Goal: Task Accomplishment & Management: Manage account settings

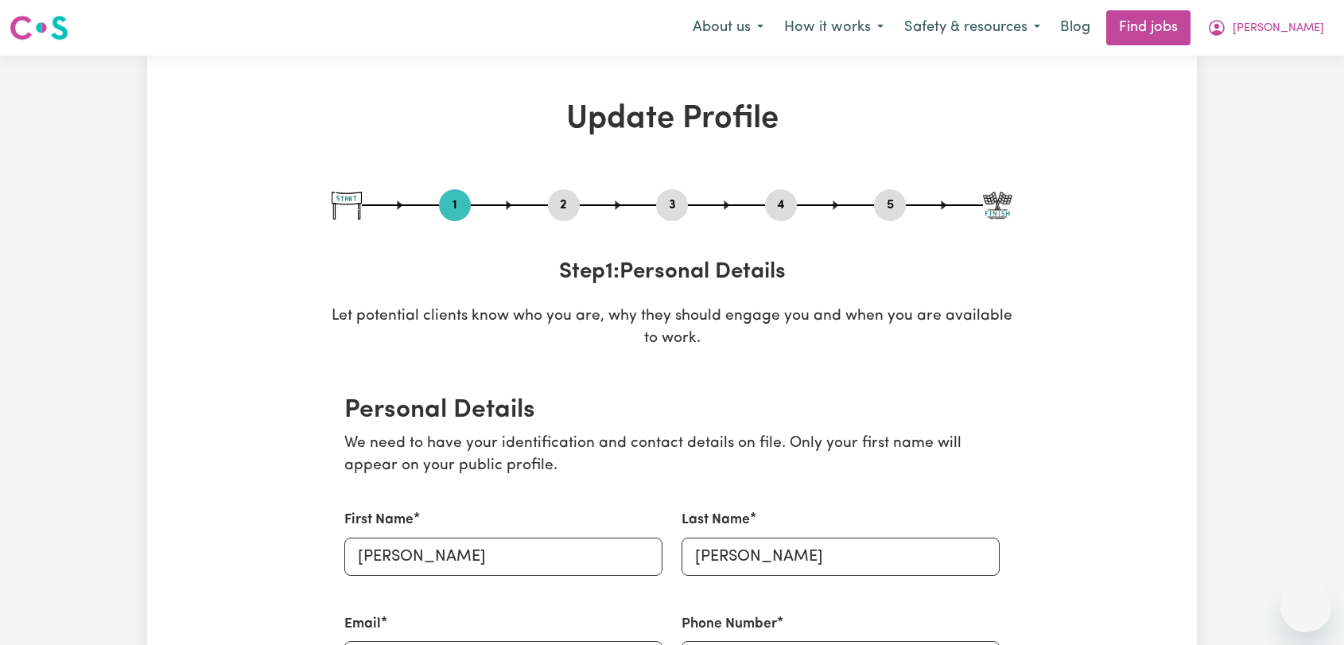
select select "[DEMOGRAPHIC_DATA]"
select select "[DEMOGRAPHIC_DATA] Work Visa"
select select "Studying a healthcare related degree or qualification"
select select "55"
select select "68"
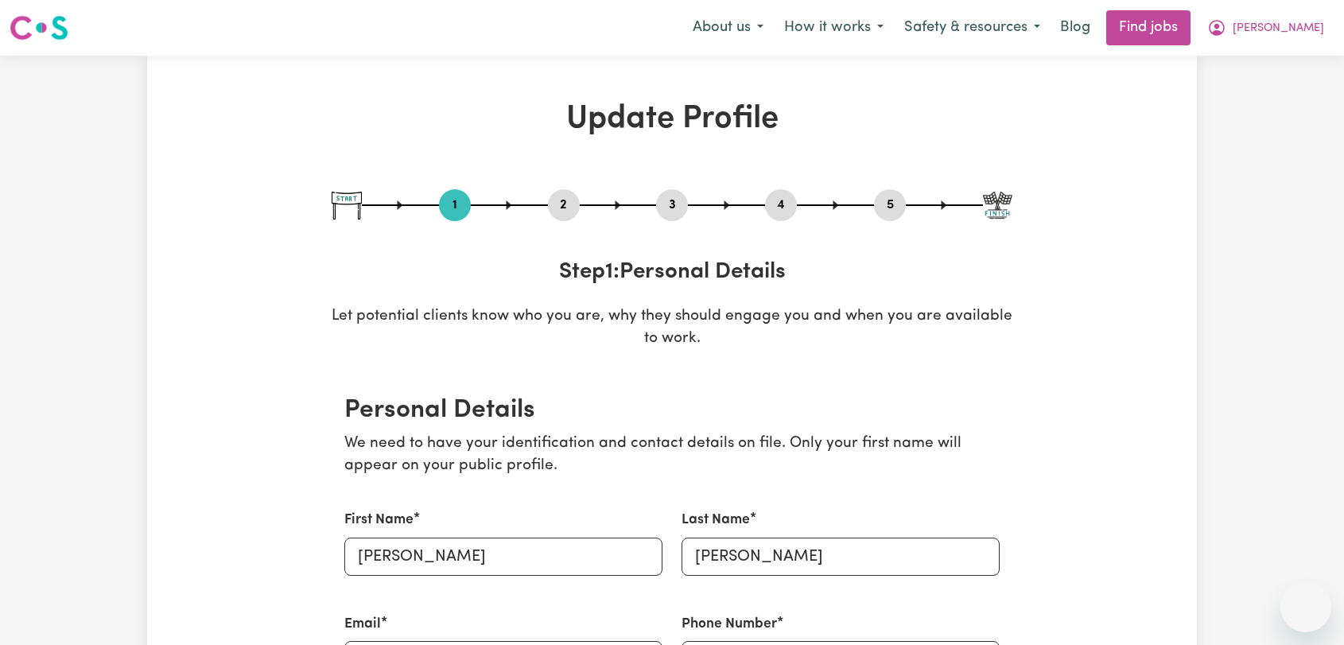
select select "82"
select select "110"
click at [1303, 28] on span "[PERSON_NAME]" at bounding box center [1278, 28] width 91 height 17
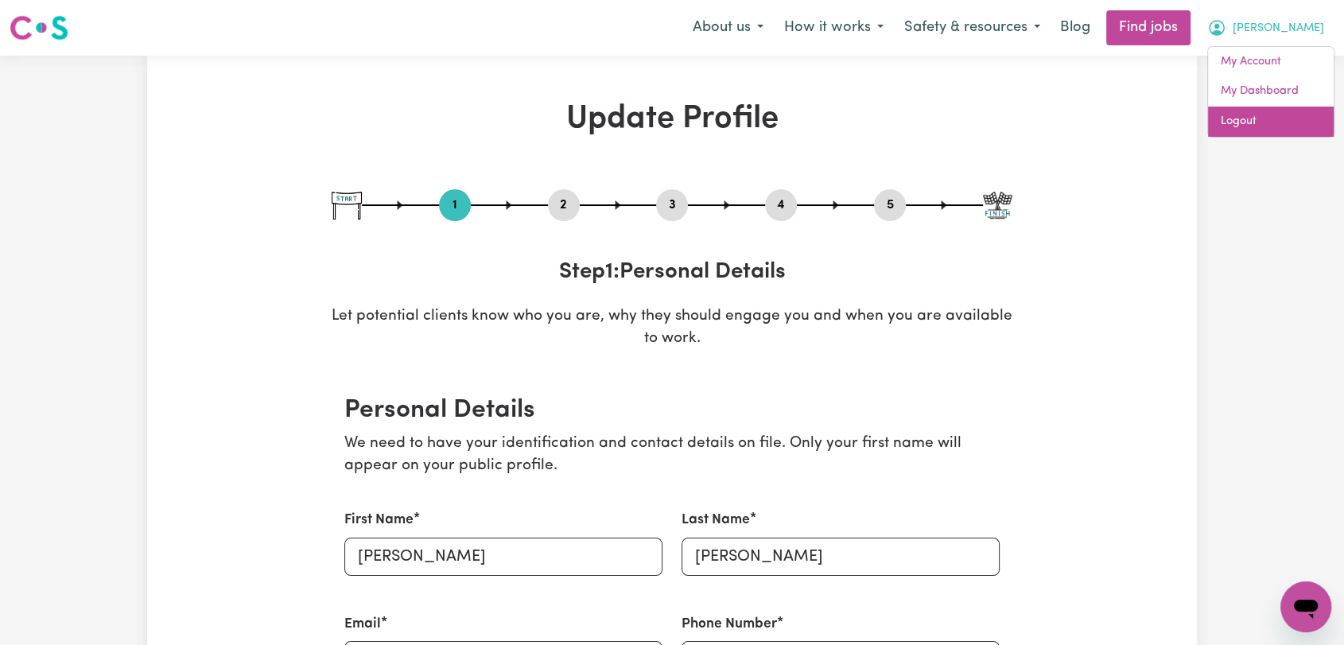
click at [1259, 127] on link "Logout" at bounding box center [1271, 122] width 126 height 30
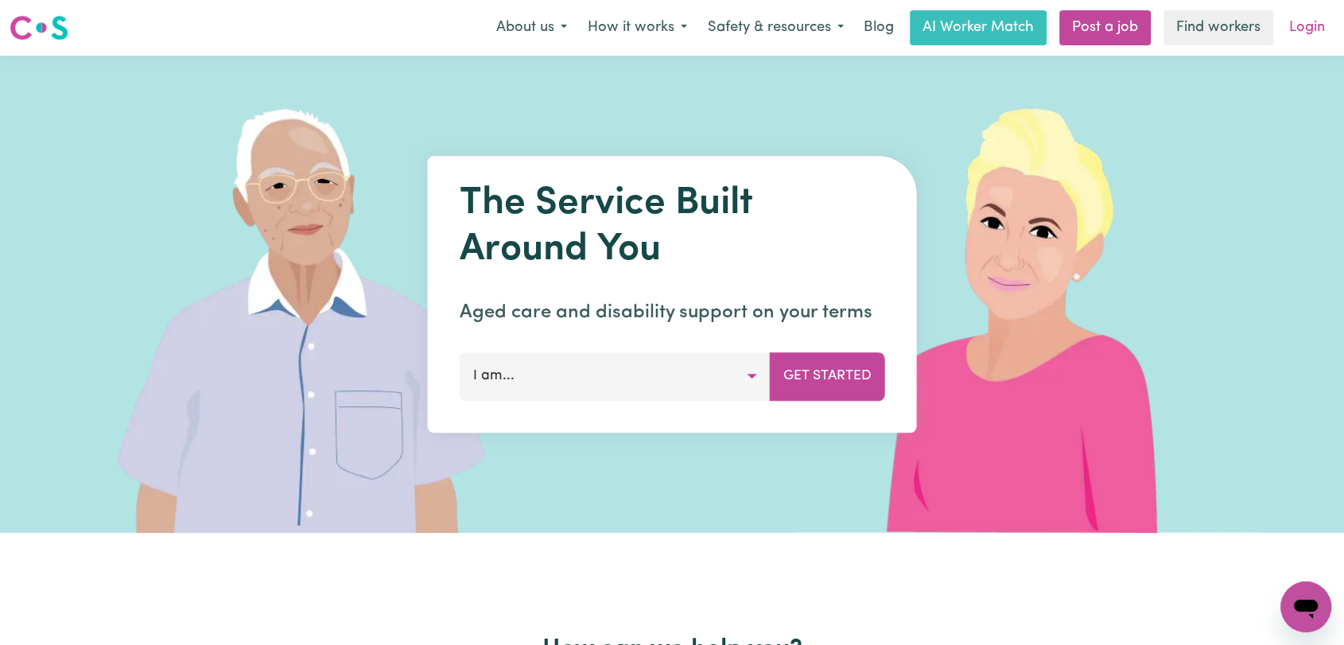
click at [1310, 31] on link "Login" at bounding box center [1306, 27] width 55 height 35
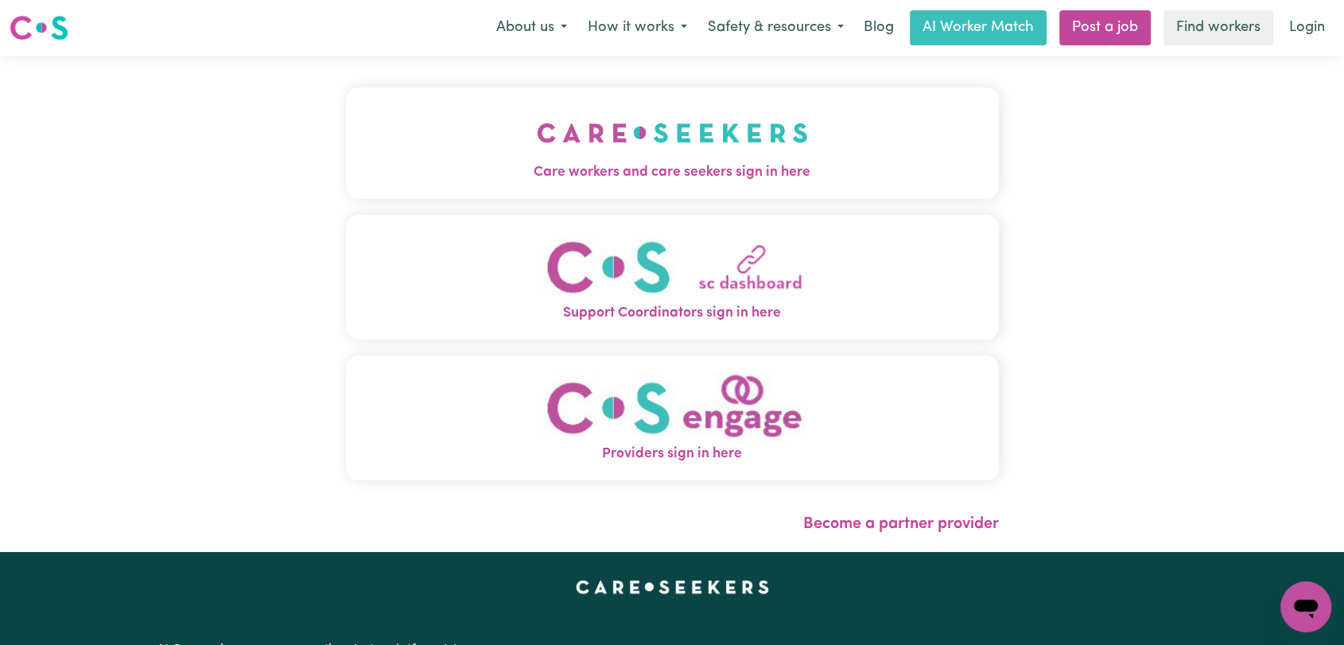
click at [763, 130] on img "Care workers and care seekers sign in here" at bounding box center [672, 132] width 271 height 59
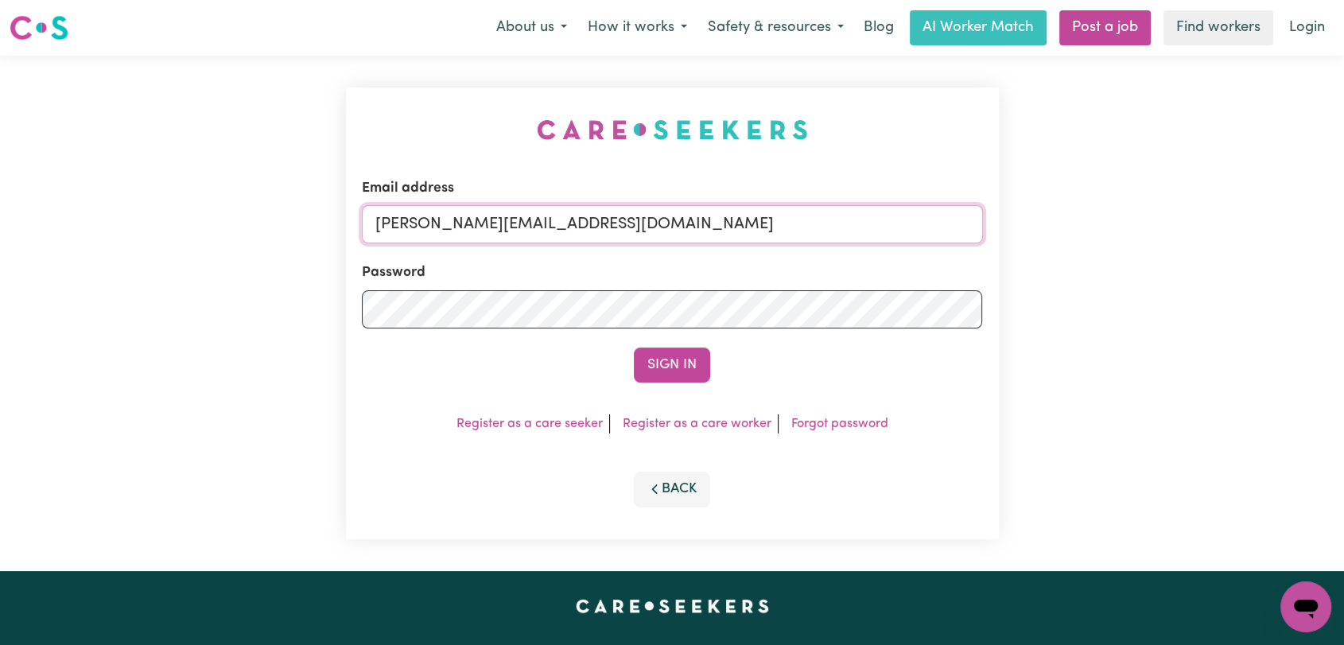
drag, startPoint x: 700, startPoint y: 224, endPoint x: 650, endPoint y: 243, distance: 53.6
click at [700, 224] on input "[PERSON_NAME][EMAIL_ADDRESS][DOMAIN_NAME]" at bounding box center [672, 224] width 621 height 38
drag, startPoint x: 457, startPoint y: 227, endPoint x: 693, endPoint y: 239, distance: 235.7
click at [693, 239] on input "Superuser~[EMAIL_ADDRESS][DOMAIN_NAME]" at bounding box center [672, 224] width 621 height 38
type input "Superuser~[EMAIL_ADDRESS][DOMAIN_NAME]"
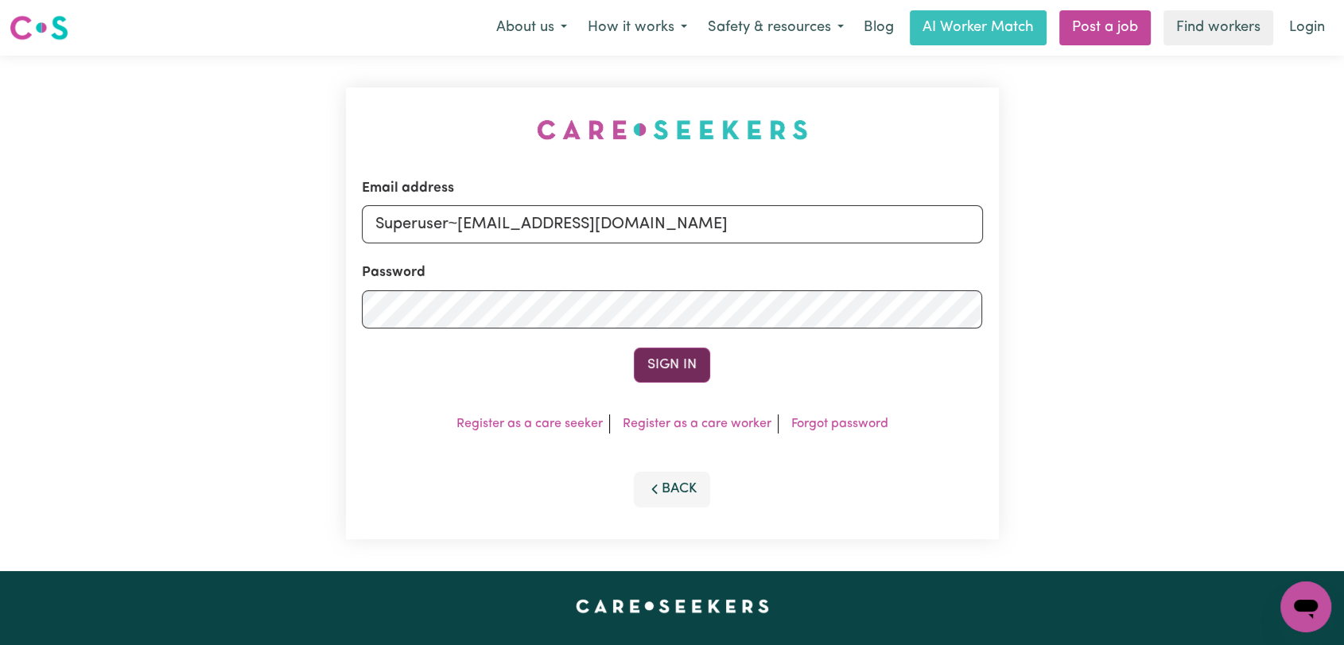
click at [654, 361] on button "Sign In" at bounding box center [672, 365] width 76 height 35
